Goal: Task Accomplishment & Management: Use online tool/utility

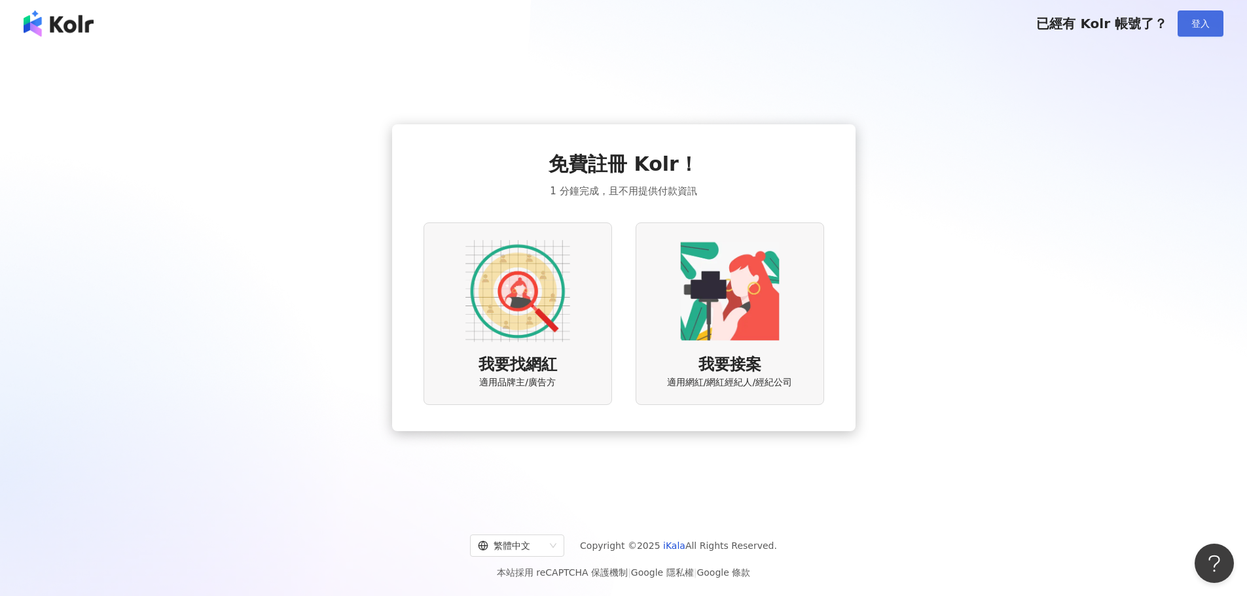
click at [1212, 24] on button "登入" at bounding box center [1201, 23] width 46 height 26
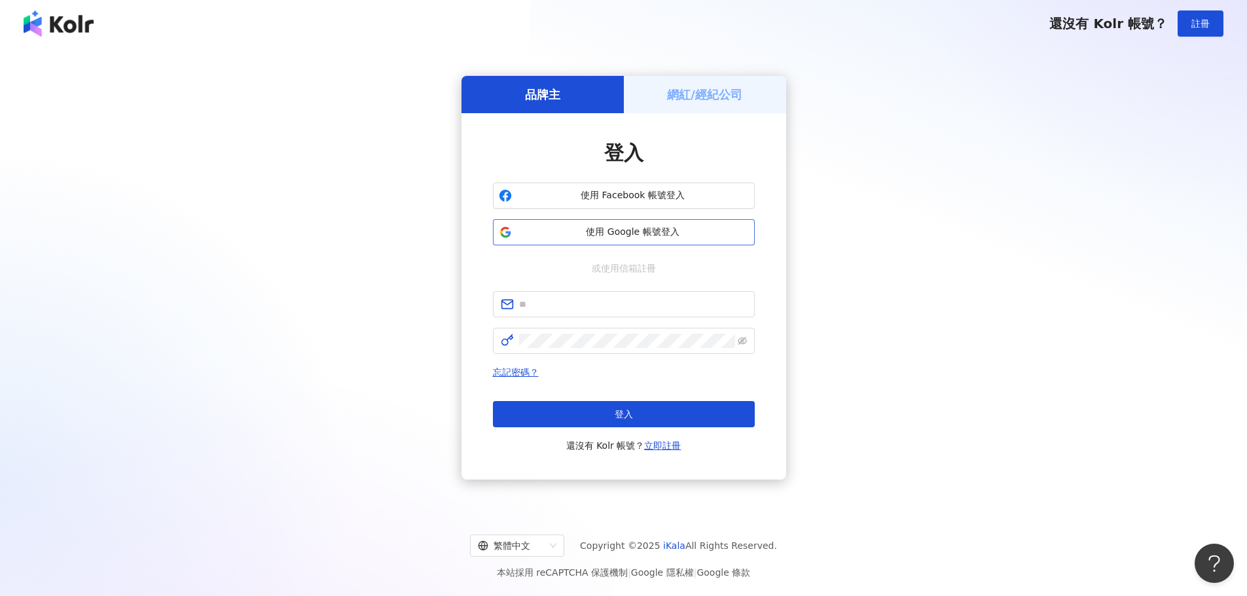
click at [628, 231] on span "使用 Google 帳號登入" at bounding box center [633, 232] width 232 height 13
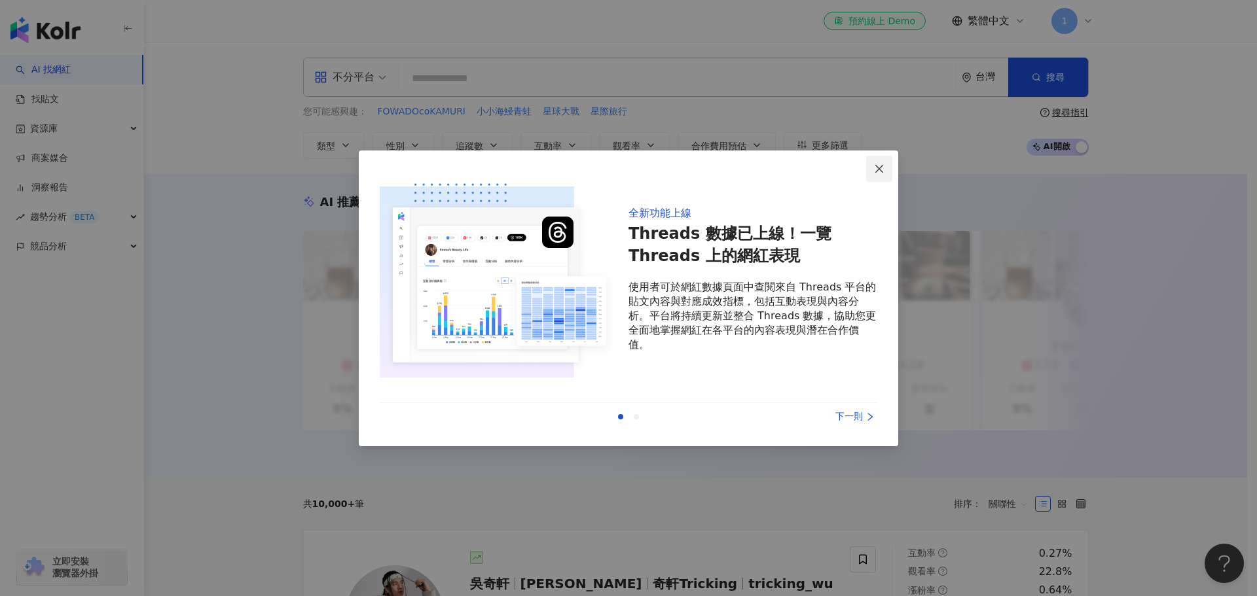
click at [885, 169] on span "Close" at bounding box center [879, 169] width 26 height 10
